Goal: Entertainment & Leisure: Consume media (video, audio)

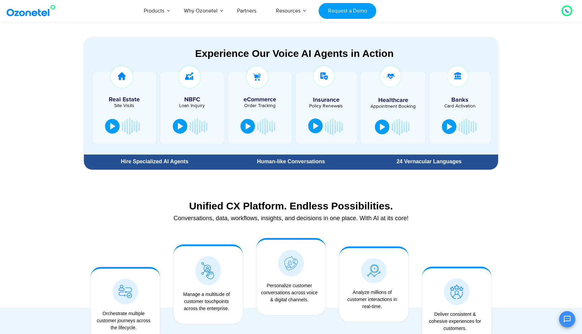
click at [319, 126] on button at bounding box center [315, 126] width 14 height 15
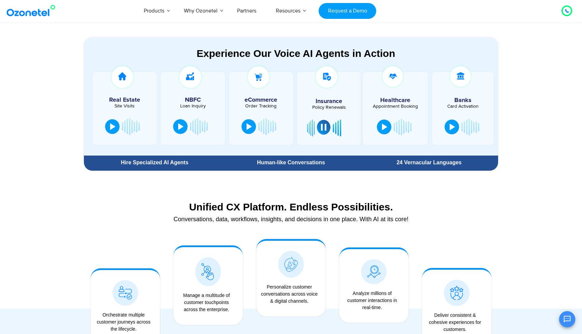
click at [325, 128] on div at bounding box center [323, 127] width 5 height 7
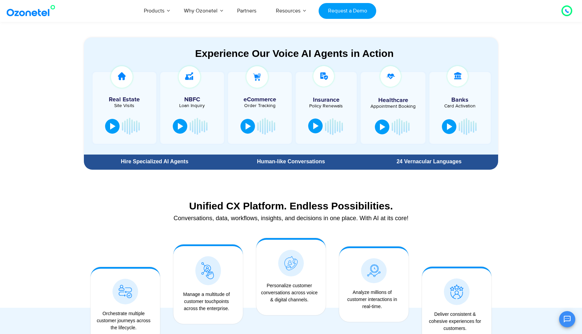
click at [317, 128] on div at bounding box center [315, 126] width 5 height 7
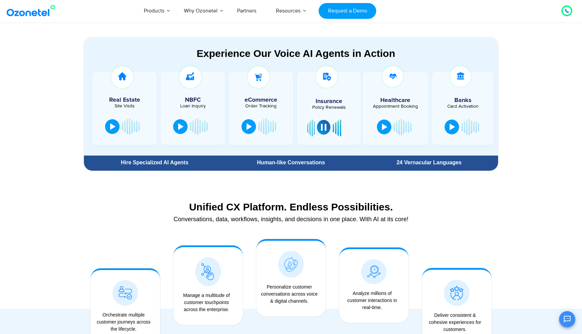
click at [324, 128] on div at bounding box center [323, 127] width 5 height 7
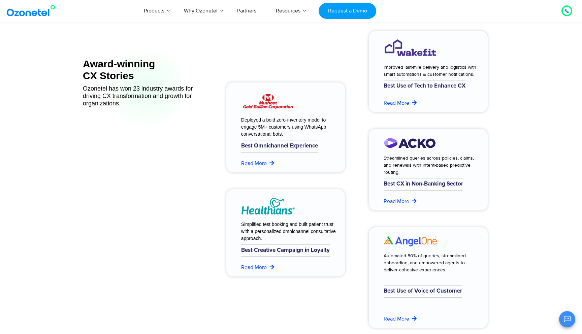
scroll to position [2685, 0]
